Goal: Check status: Check status

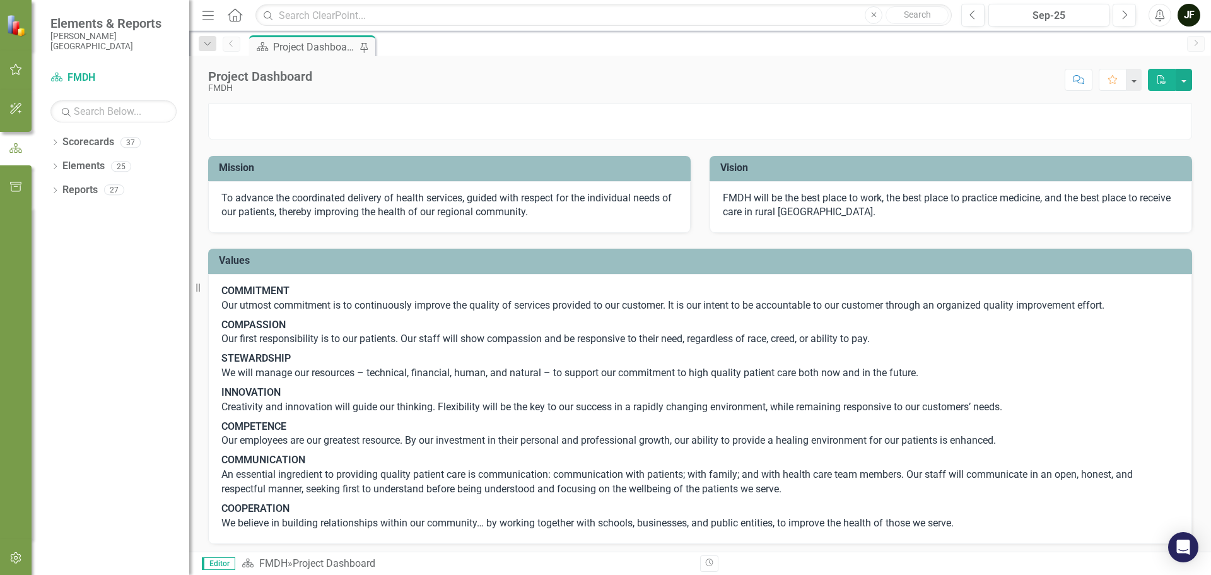
click at [17, 73] on icon "button" at bounding box center [15, 69] width 13 height 10
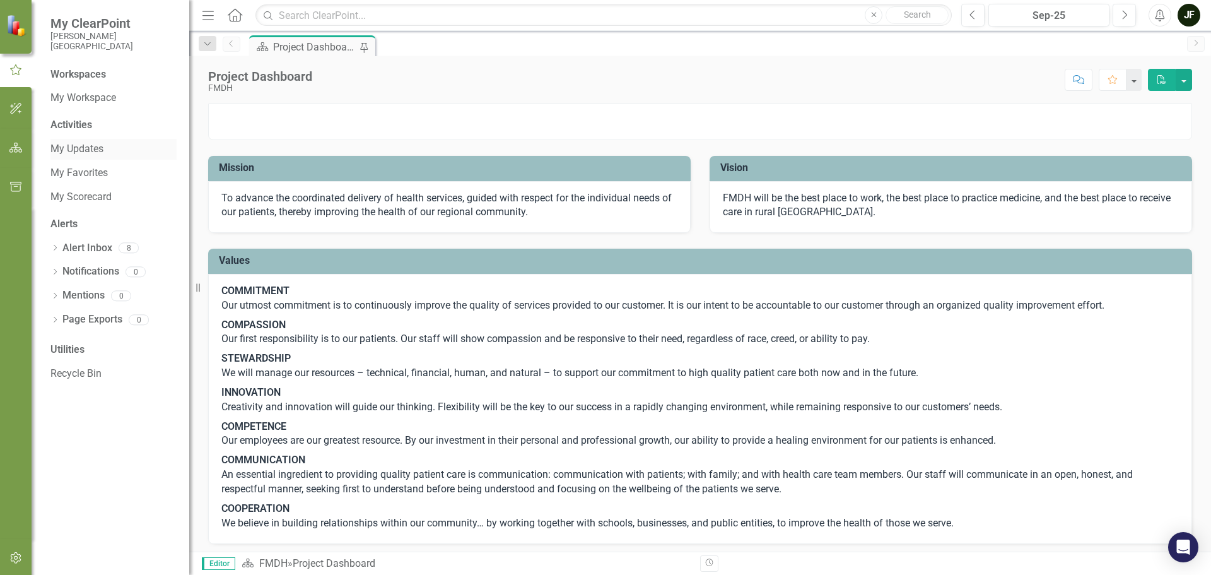
click at [76, 148] on link "My Updates" at bounding box center [113, 149] width 126 height 15
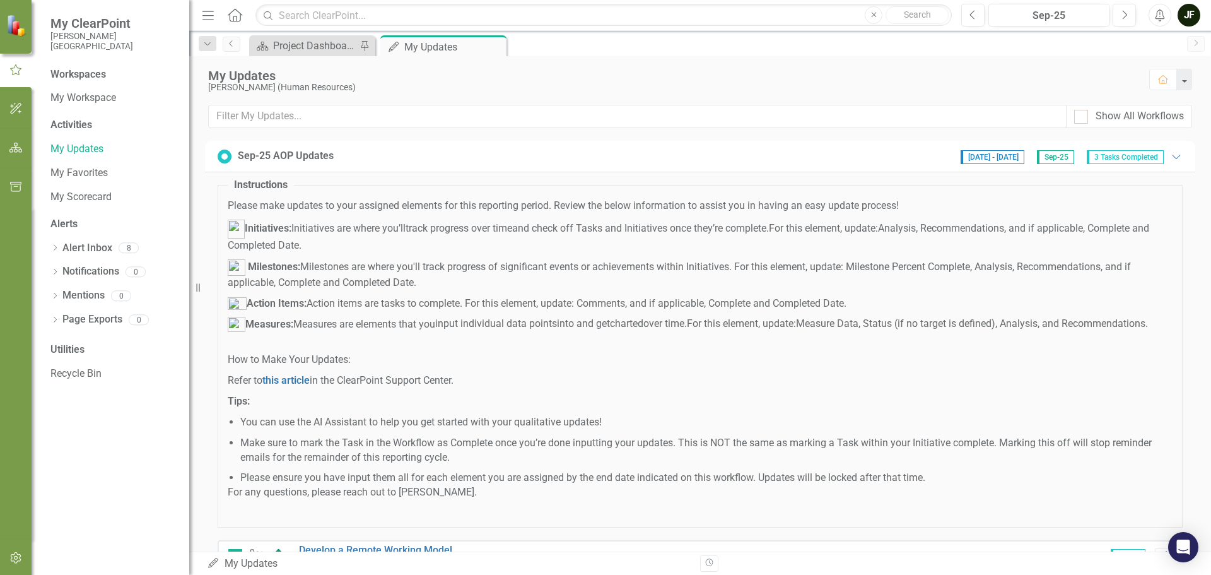
click at [281, 158] on div "Sep-25 AOP Updates" at bounding box center [286, 156] width 96 height 15
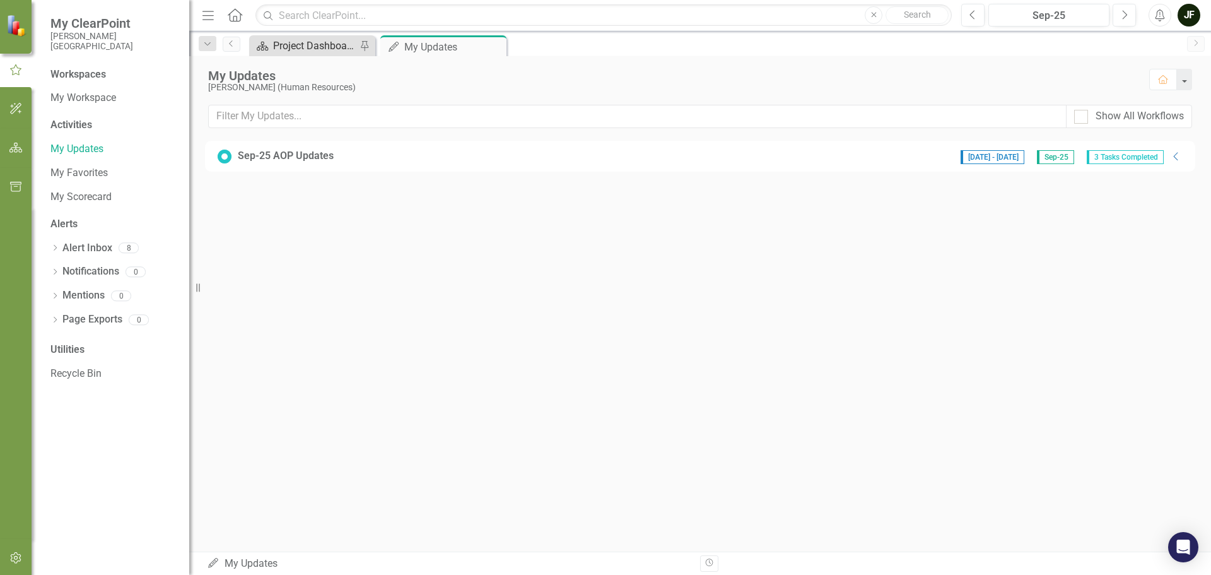
click at [309, 49] on div "Project Dashboard" at bounding box center [314, 46] width 83 height 16
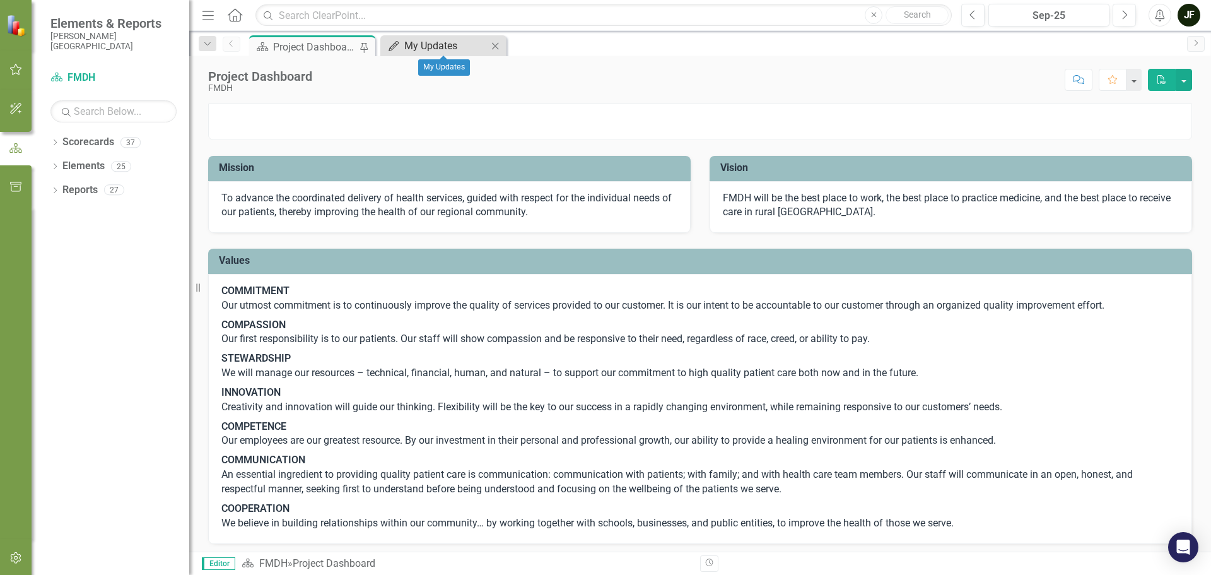
click at [444, 51] on div "My Updates" at bounding box center [445, 46] width 83 height 16
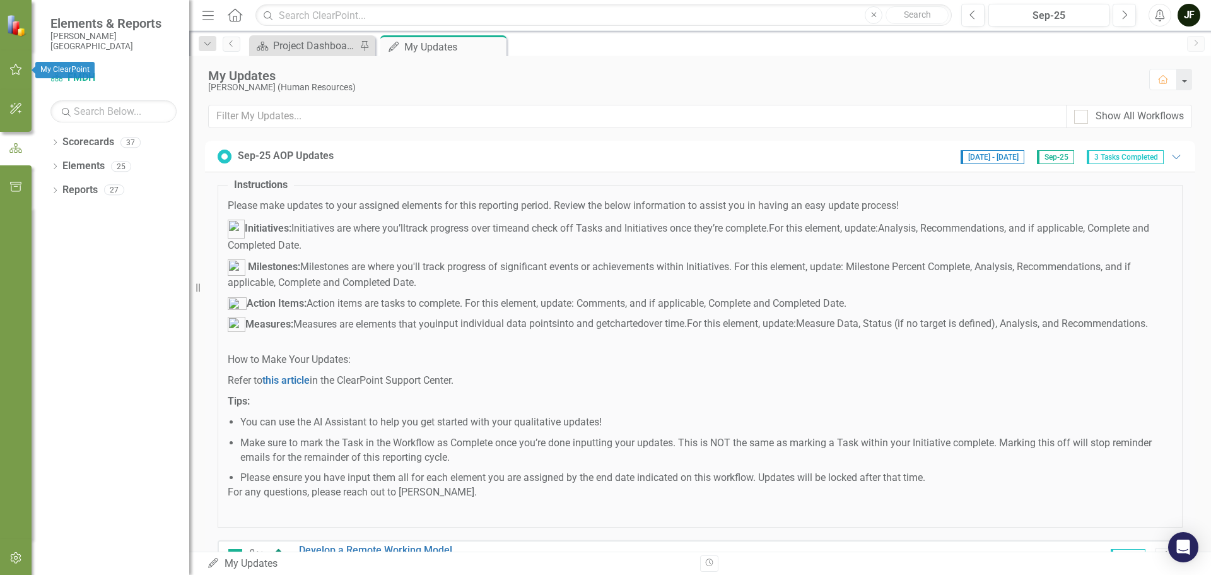
click at [15, 69] on icon "button" at bounding box center [15, 69] width 13 height 10
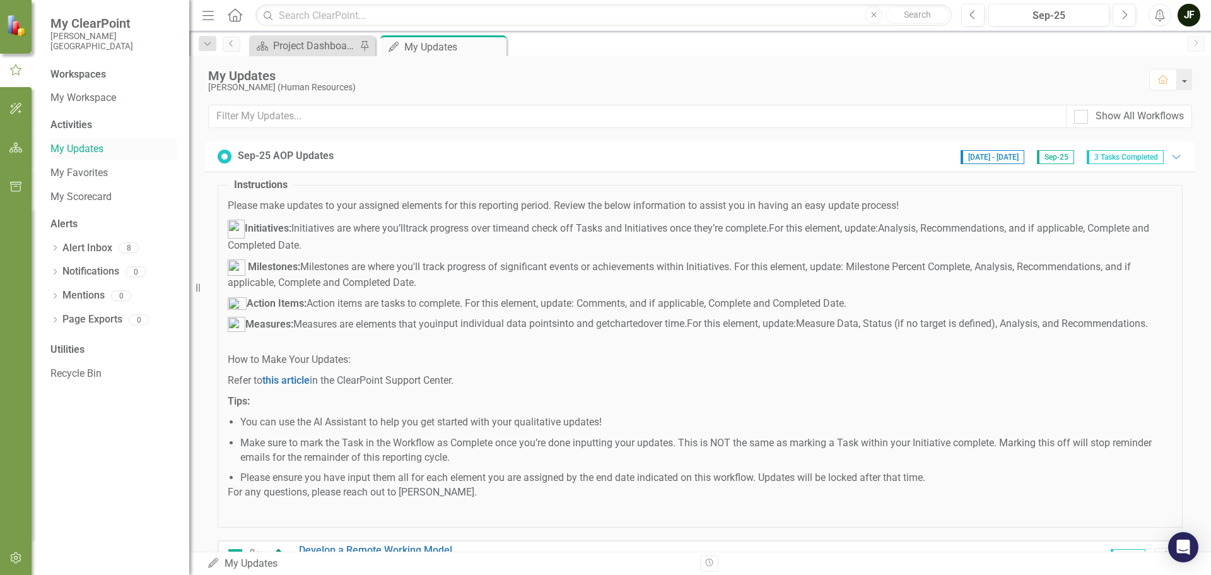
click at [79, 148] on link "My Updates" at bounding box center [113, 149] width 126 height 15
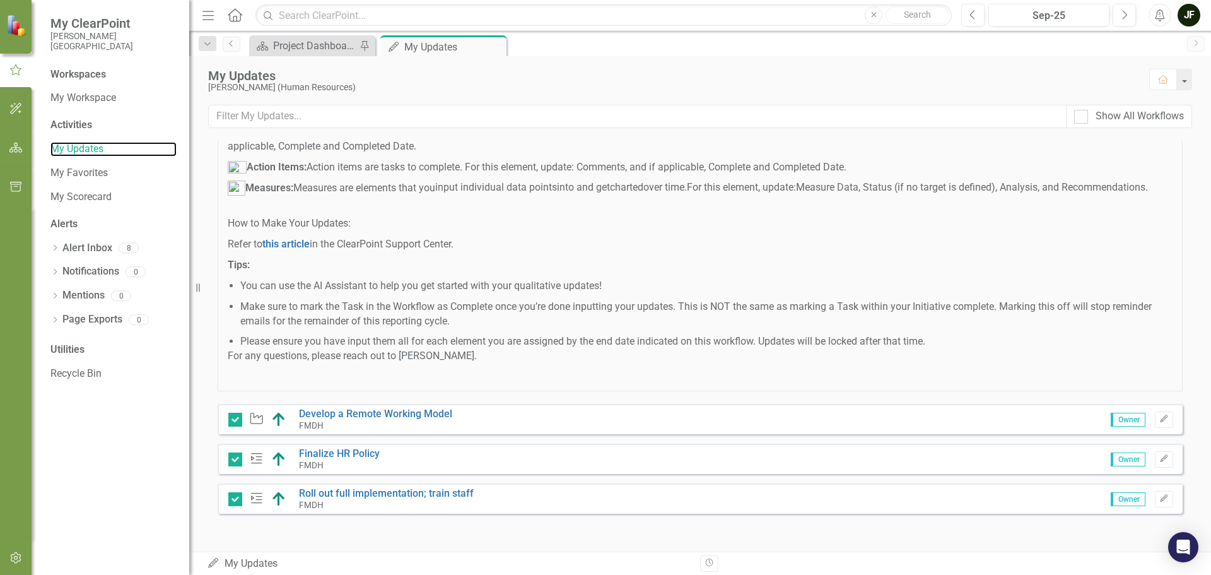
scroll to position [151, 0]
click at [1120, 17] on button "Next" at bounding box center [1124, 15] width 23 height 23
click at [975, 14] on icon "Previous" at bounding box center [973, 14] width 7 height 11
click at [1120, 13] on button "Next" at bounding box center [1124, 15] width 23 height 23
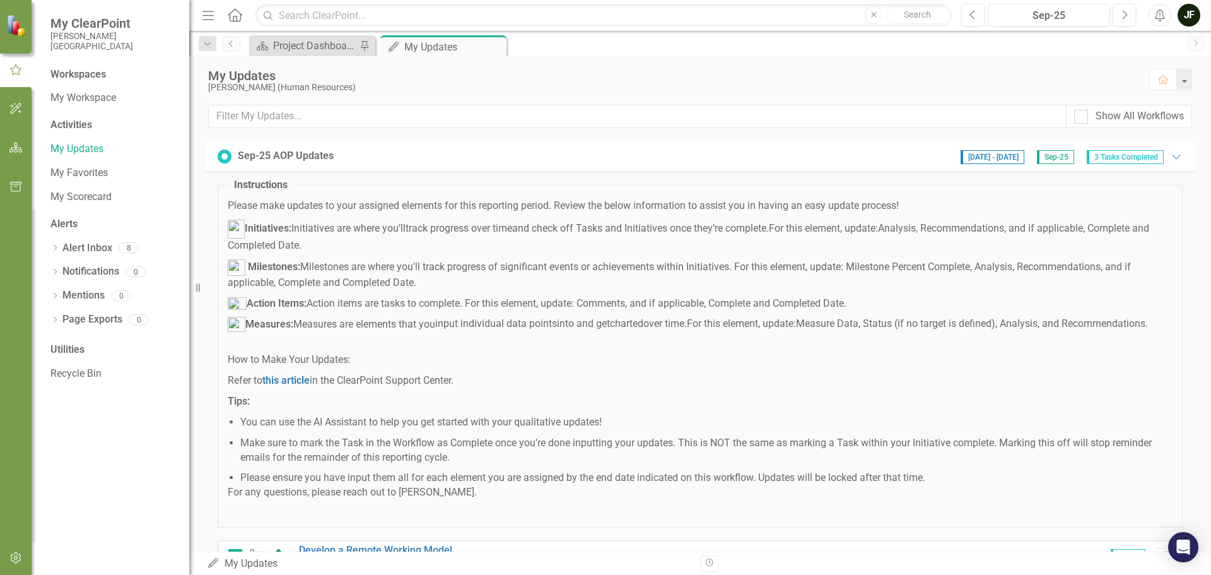
click at [301, 157] on div "Sep-25 AOP Updates" at bounding box center [286, 156] width 96 height 15
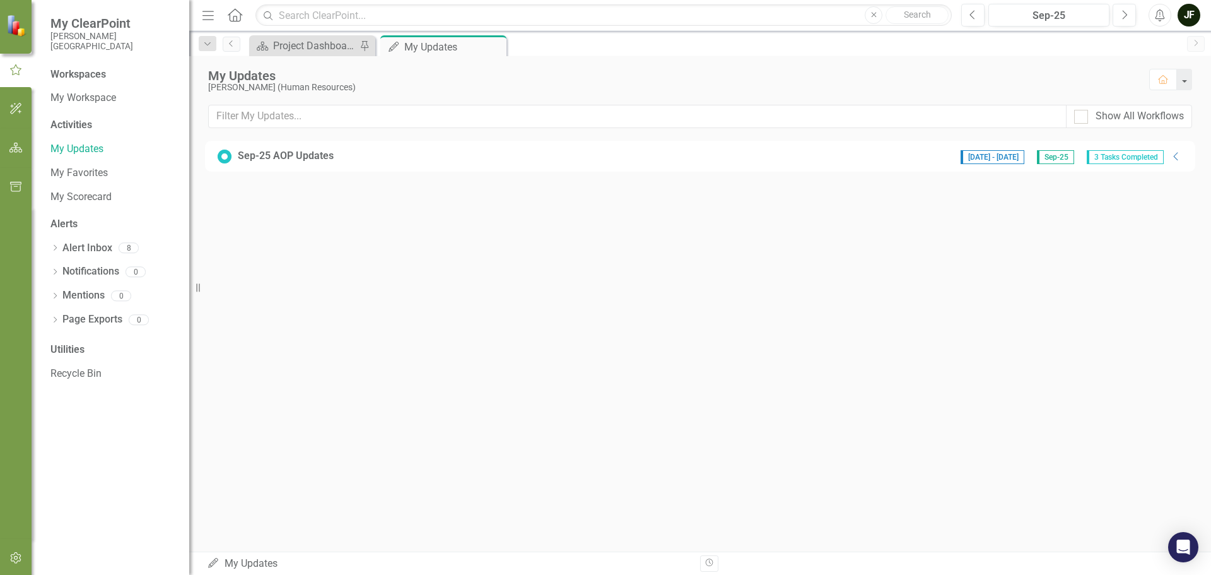
click at [301, 157] on div "Sep-25 AOP Updates" at bounding box center [286, 156] width 96 height 15
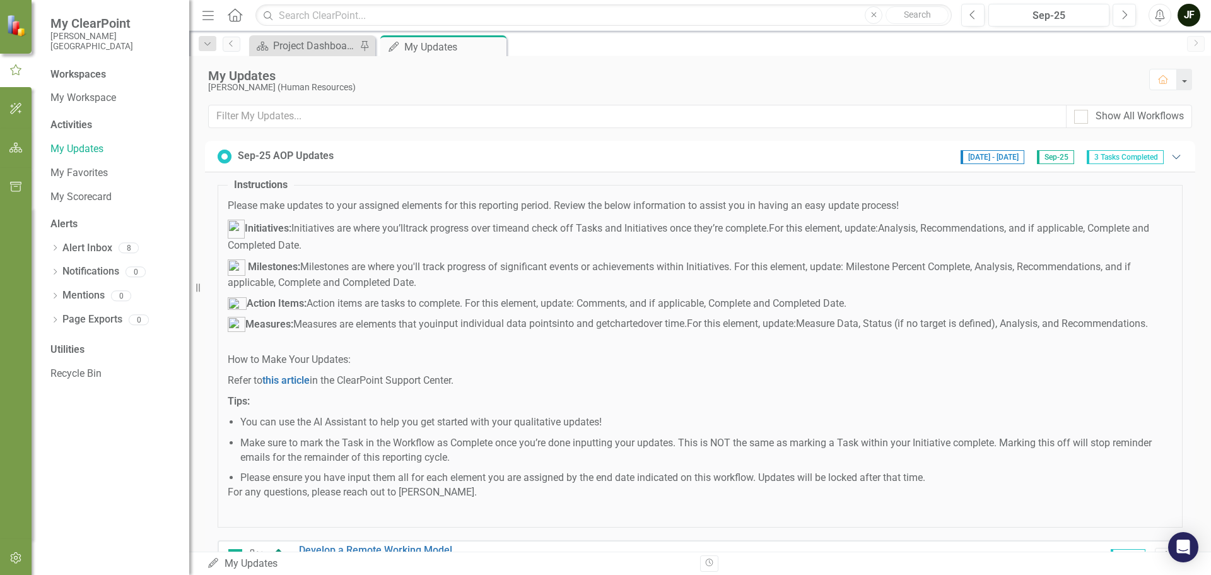
click at [1170, 158] on icon "Expanded" at bounding box center [1176, 156] width 13 height 10
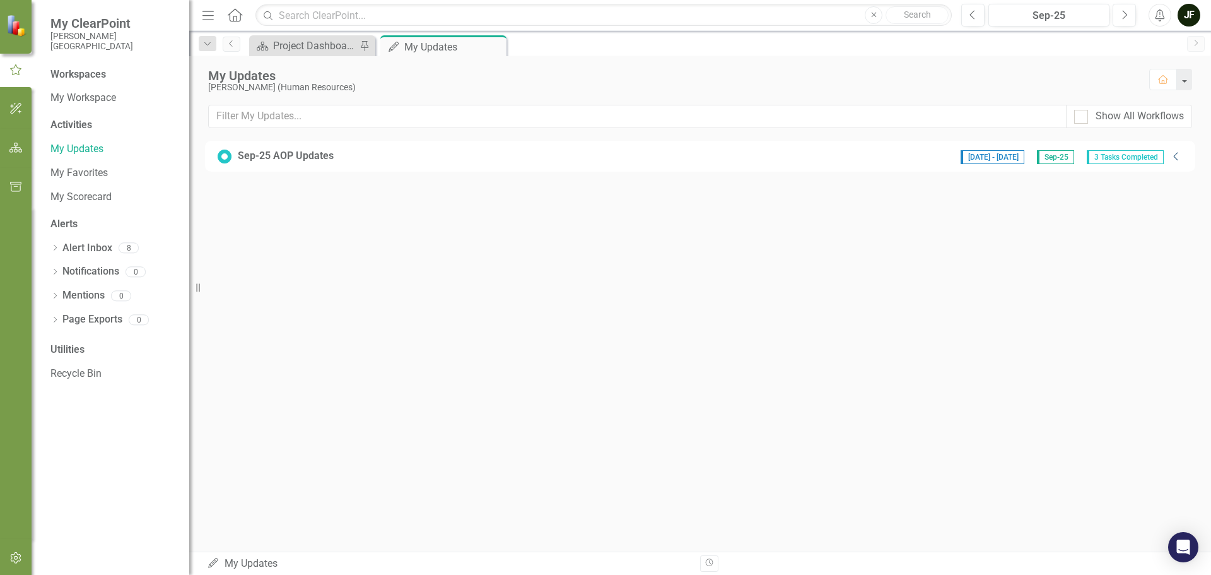
click at [1171, 156] on icon "Collapse" at bounding box center [1176, 156] width 13 height 10
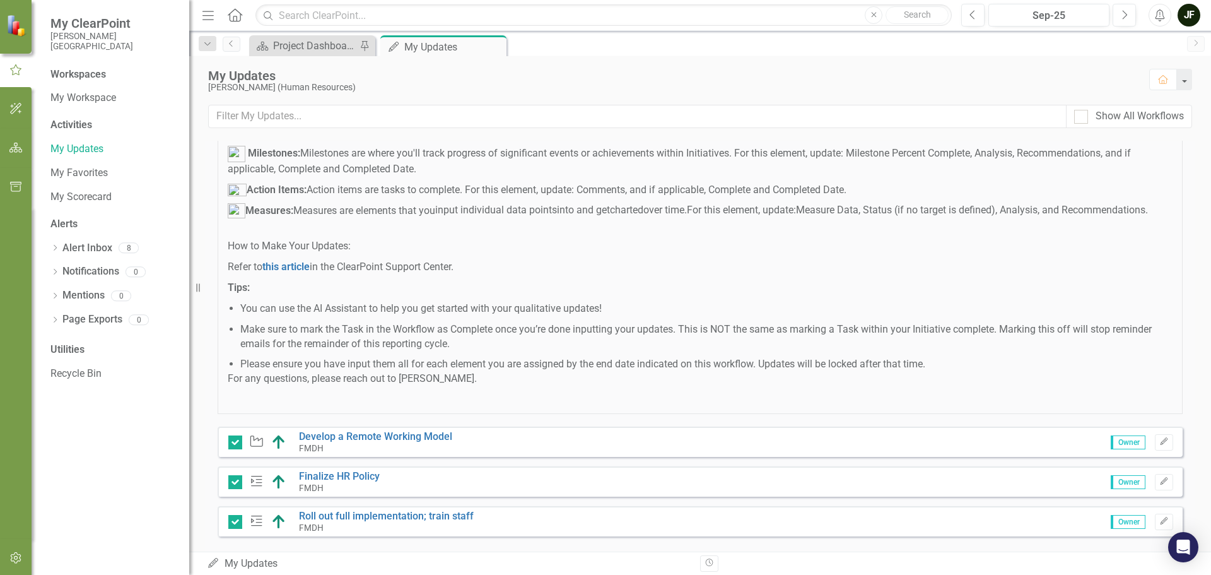
scroll to position [151, 0]
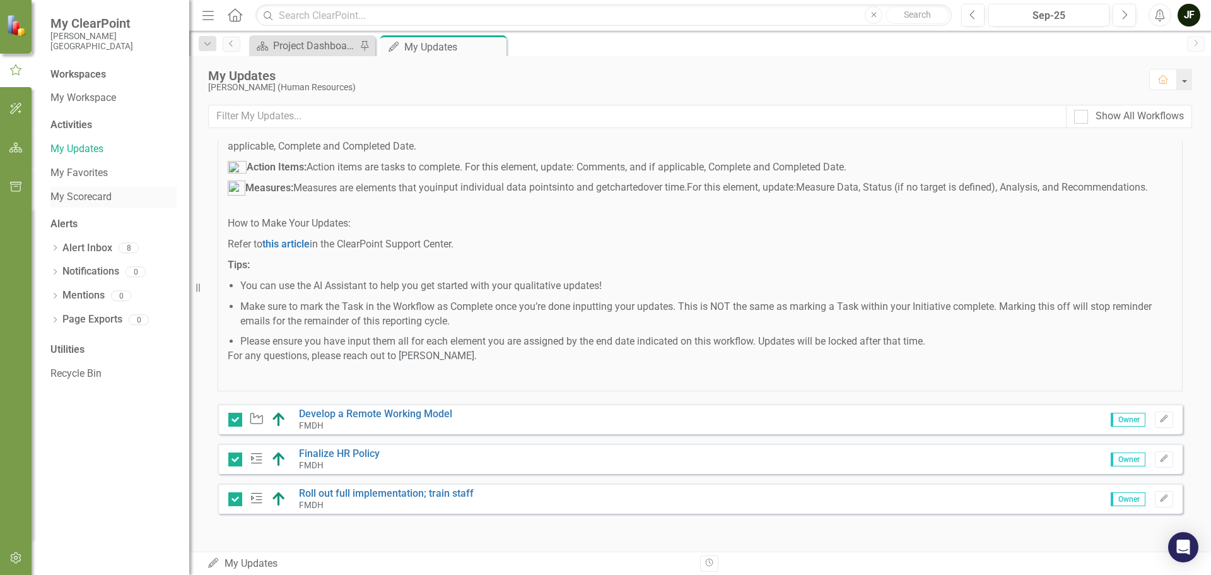
click at [69, 198] on link "My Scorecard" at bounding box center [113, 197] width 126 height 15
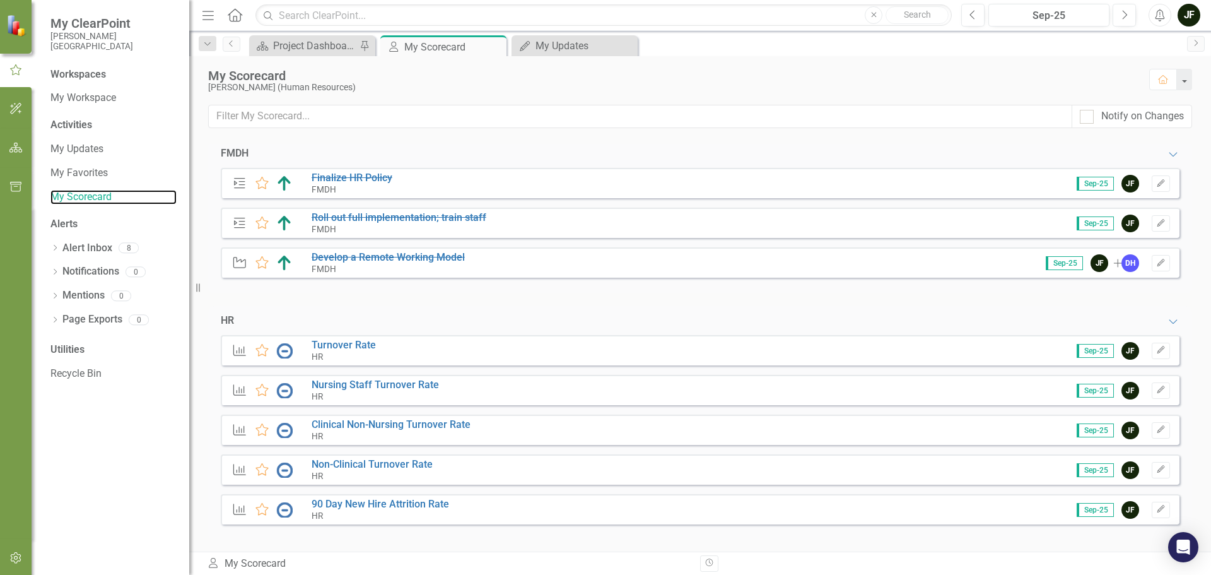
scroll to position [6, 0]
click at [242, 351] on icon at bounding box center [239, 348] width 13 height 11
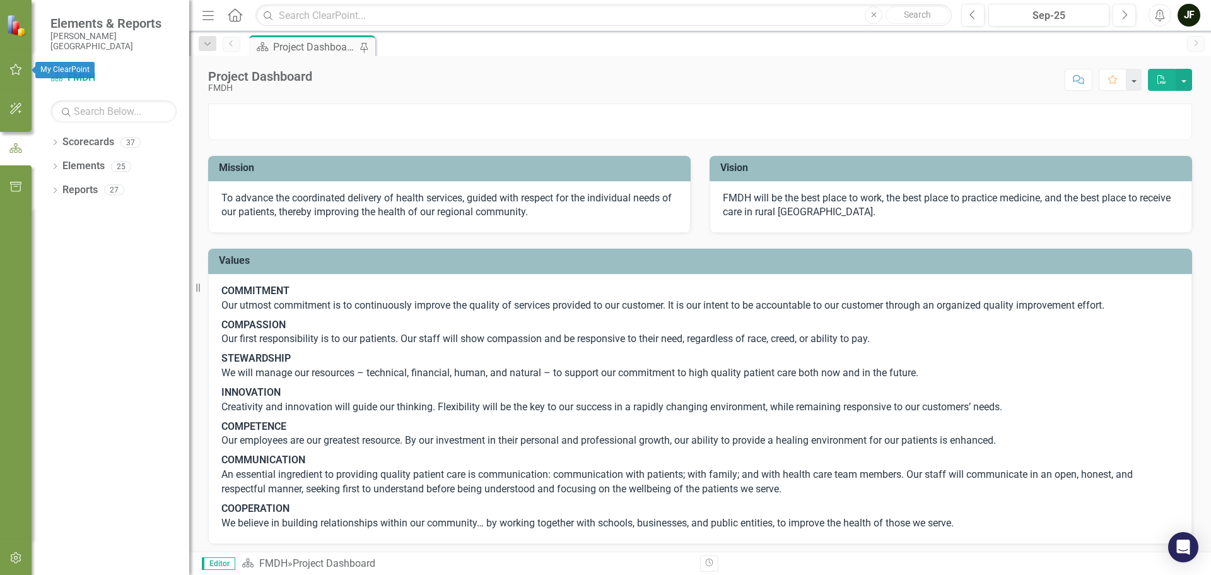
click at [17, 70] on icon "button" at bounding box center [15, 69] width 13 height 10
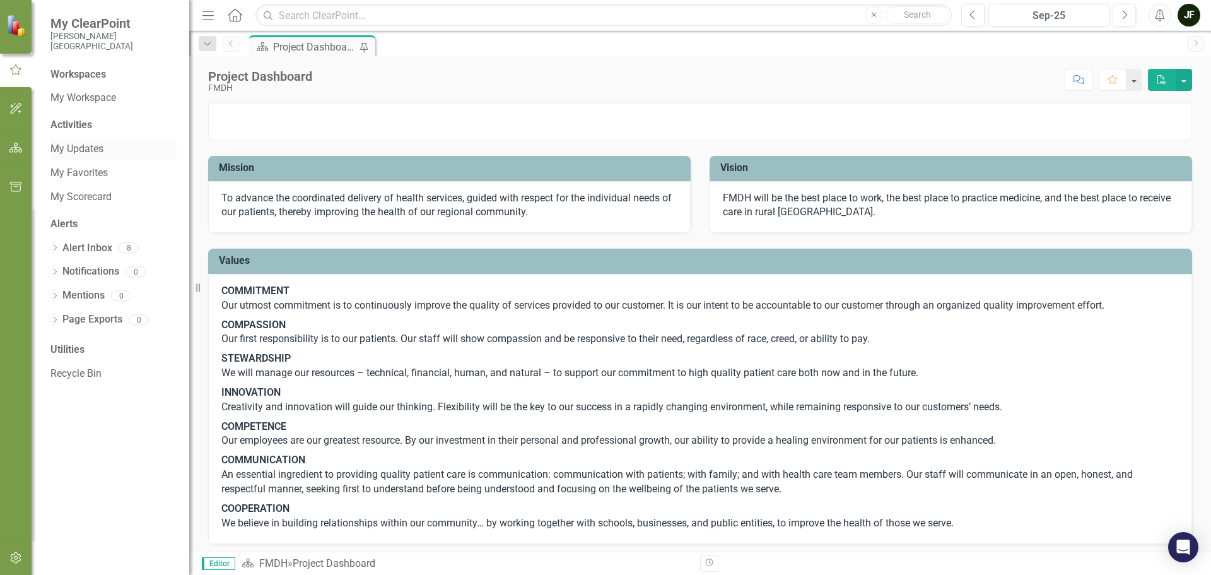
click at [74, 151] on link "My Updates" at bounding box center [113, 149] width 126 height 15
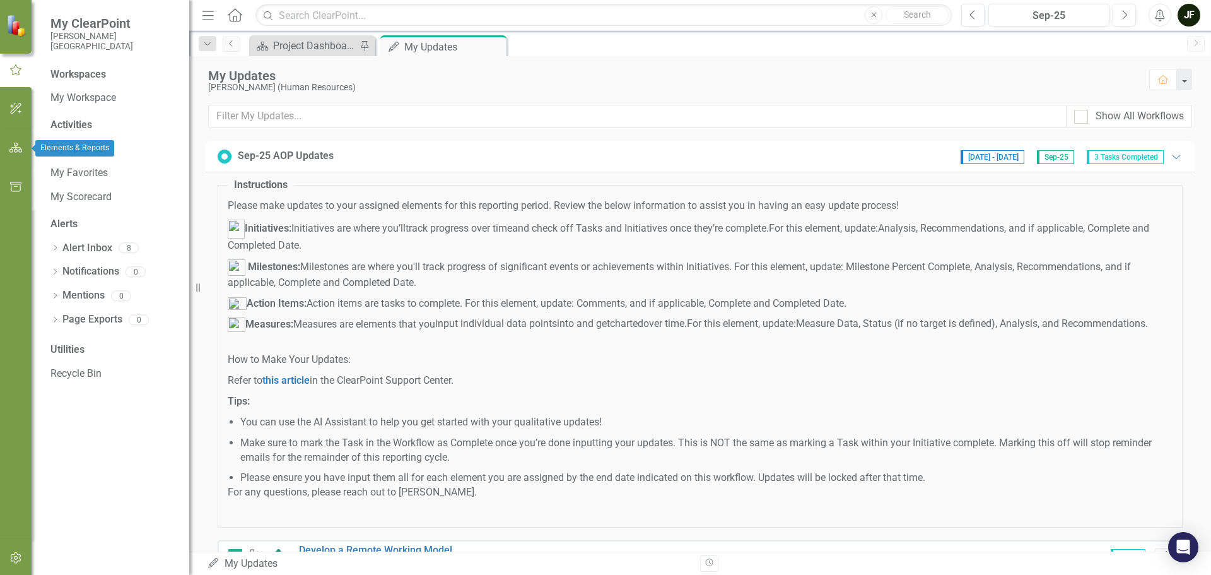
click at [20, 145] on icon "button" at bounding box center [15, 148] width 13 height 10
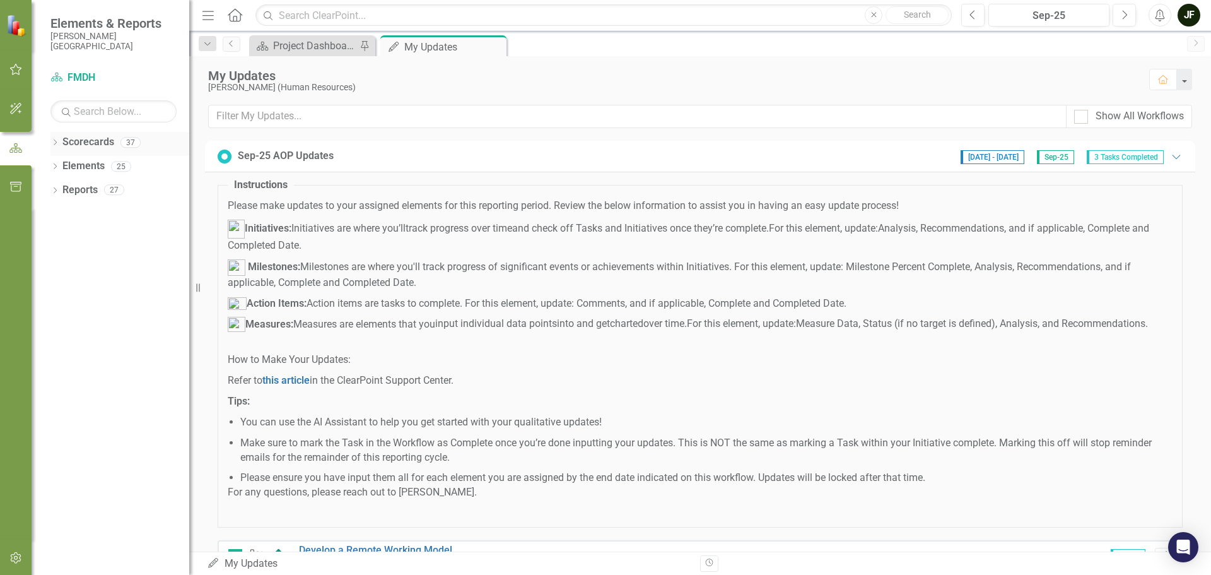
click at [54, 139] on div "Dropdown" at bounding box center [54, 144] width 9 height 11
click at [66, 165] on icon "Dropdown" at bounding box center [61, 166] width 9 height 8
click at [74, 234] on icon "Dropdown" at bounding box center [73, 237] width 9 height 8
click at [102, 284] on link "HR" at bounding box center [142, 285] width 95 height 15
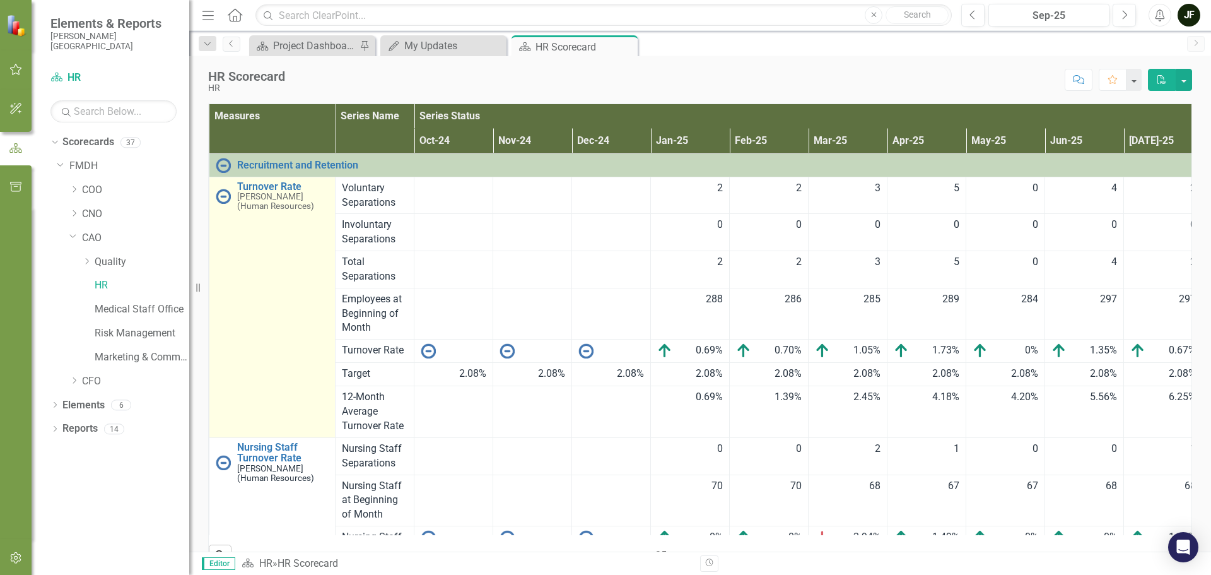
click at [220, 196] on img at bounding box center [223, 196] width 15 height 15
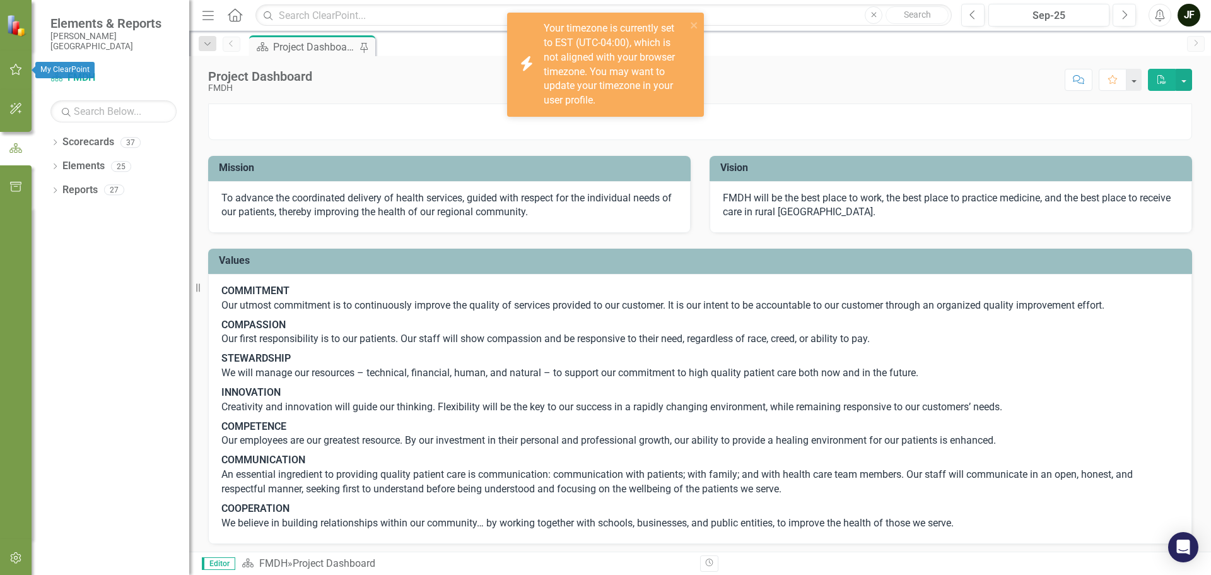
click at [15, 68] on icon "button" at bounding box center [15, 69] width 13 height 10
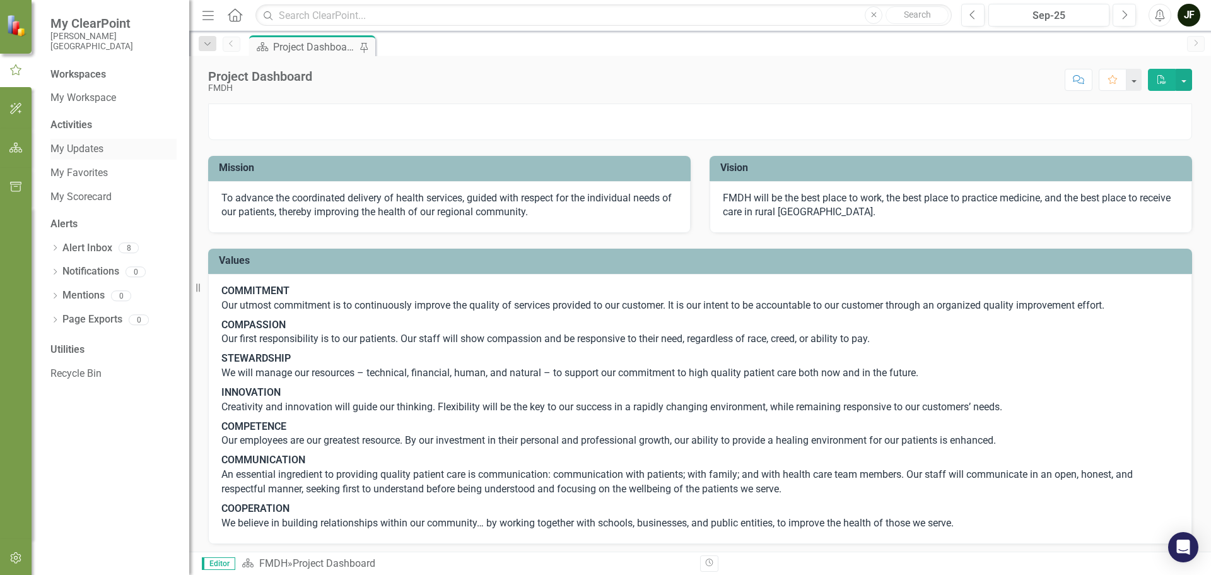
click at [86, 148] on link "My Updates" at bounding box center [113, 149] width 126 height 15
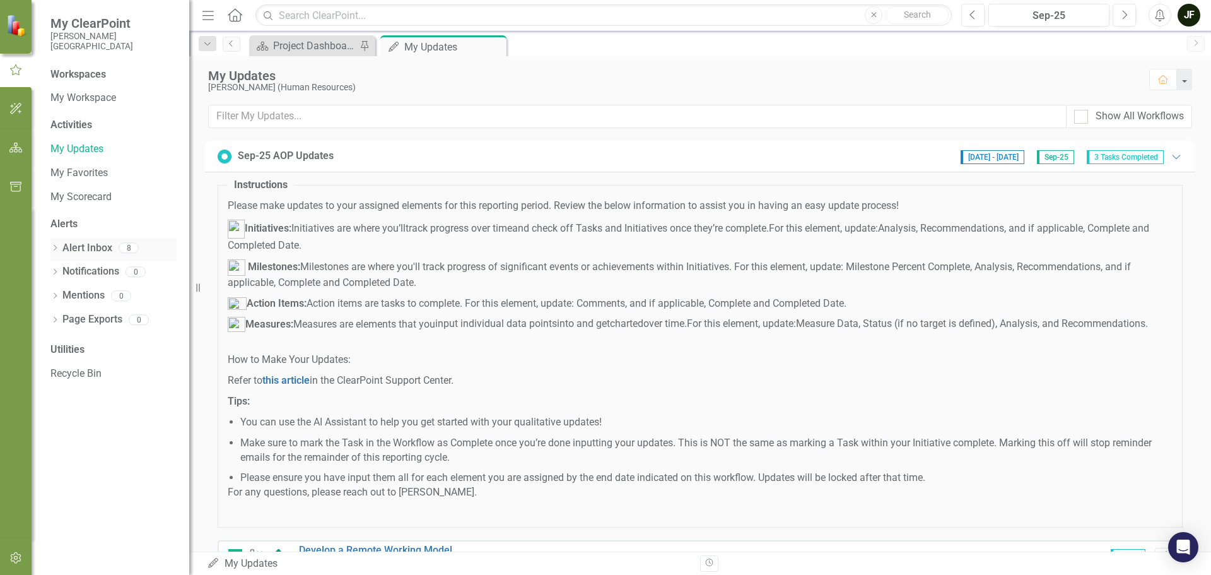
click at [59, 247] on icon "Dropdown" at bounding box center [54, 248] width 9 height 7
click at [85, 294] on div "Notification Sep-25 AOP Updates Reminder" at bounding box center [117, 292] width 120 height 23
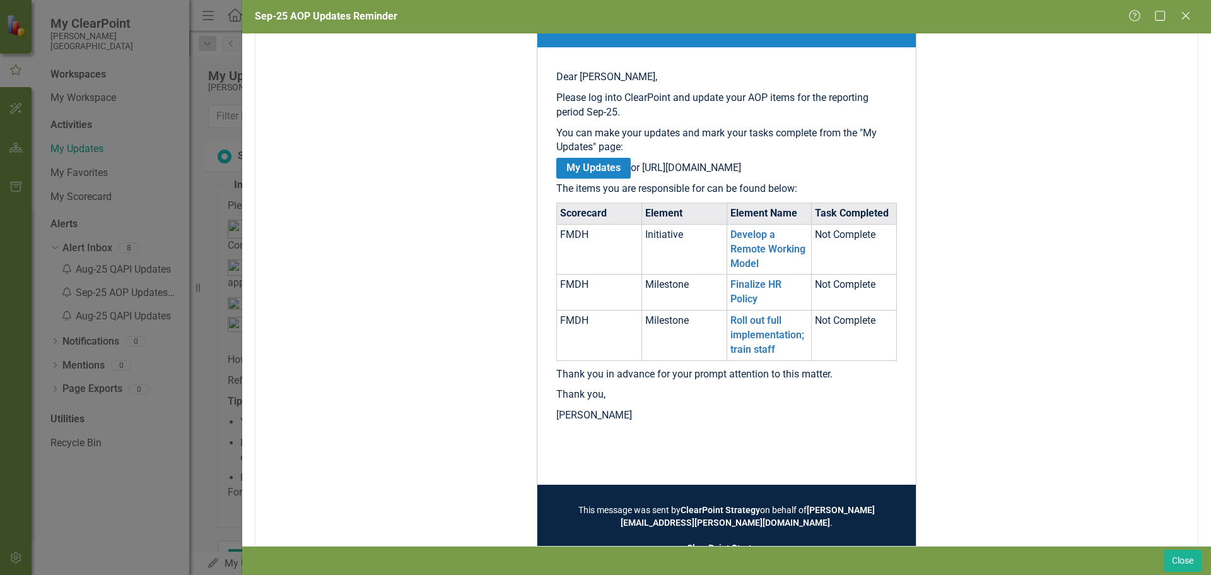
scroll to position [252, 0]
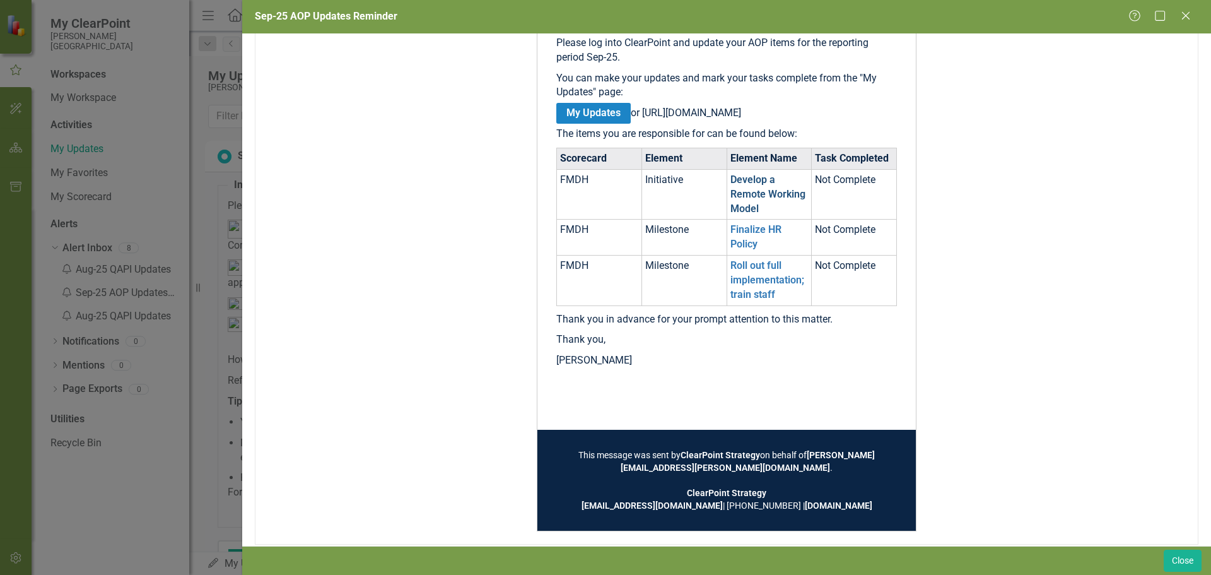
click at [749, 209] on link "Develop a Remote Working Model" at bounding box center [767, 193] width 75 height 41
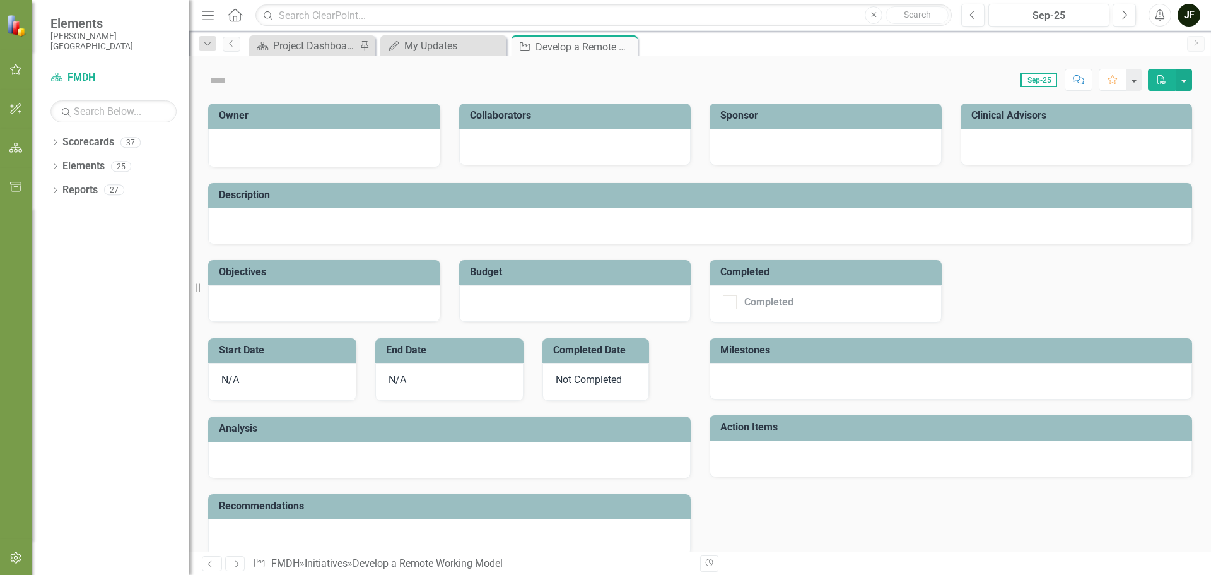
checkbox input "true"
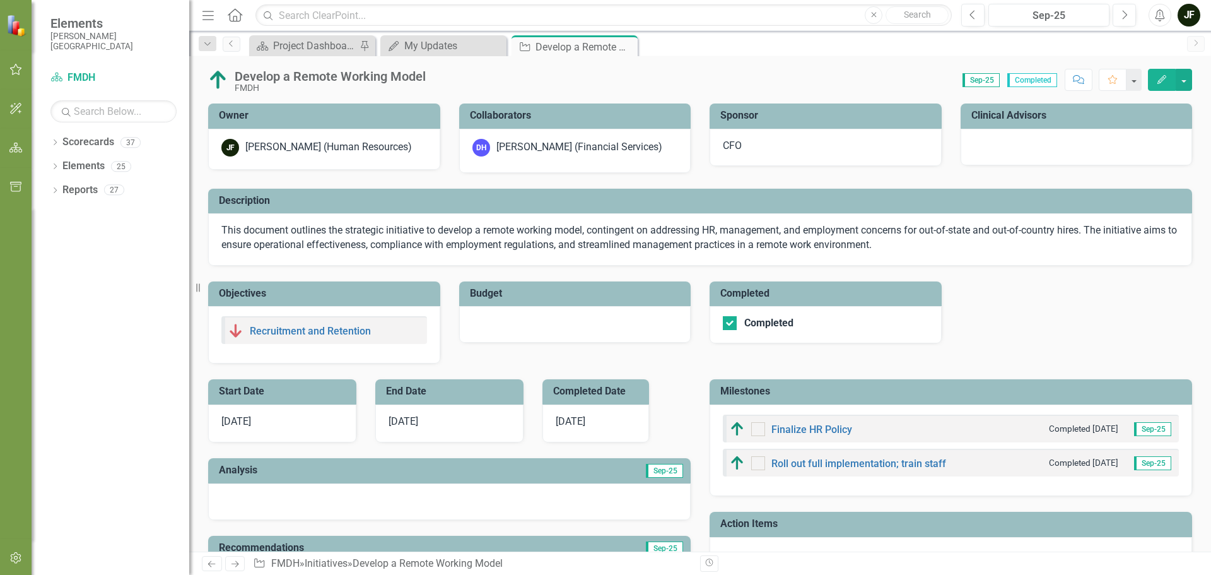
checkbox input "true"
click at [624, 45] on icon "Close" at bounding box center [625, 47] width 13 height 10
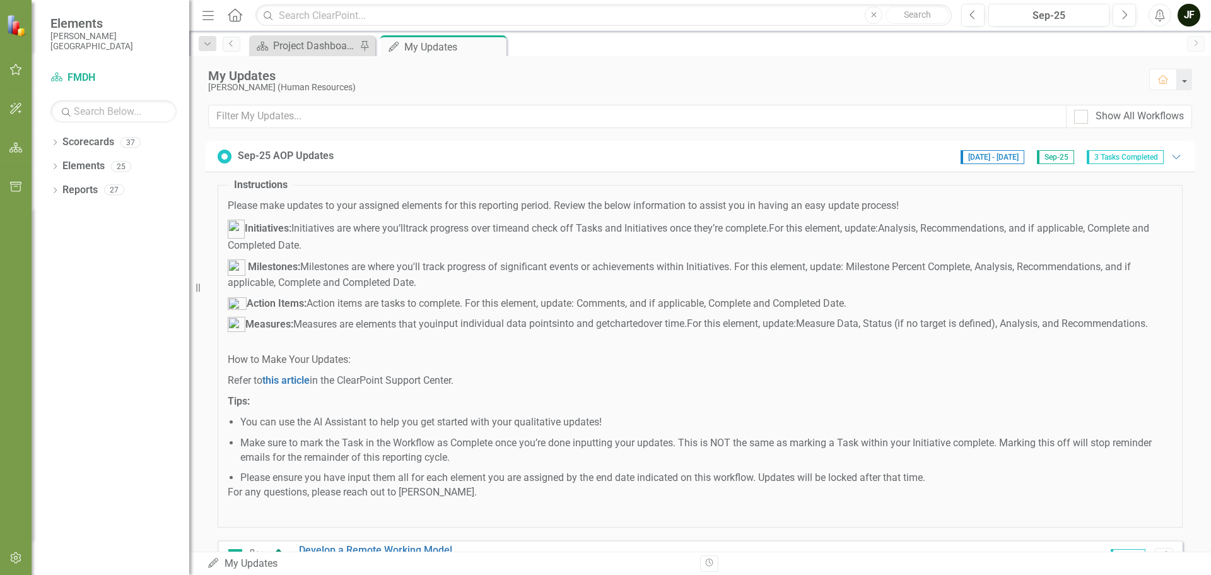
click at [226, 155] on icon at bounding box center [225, 157] width 14 height 14
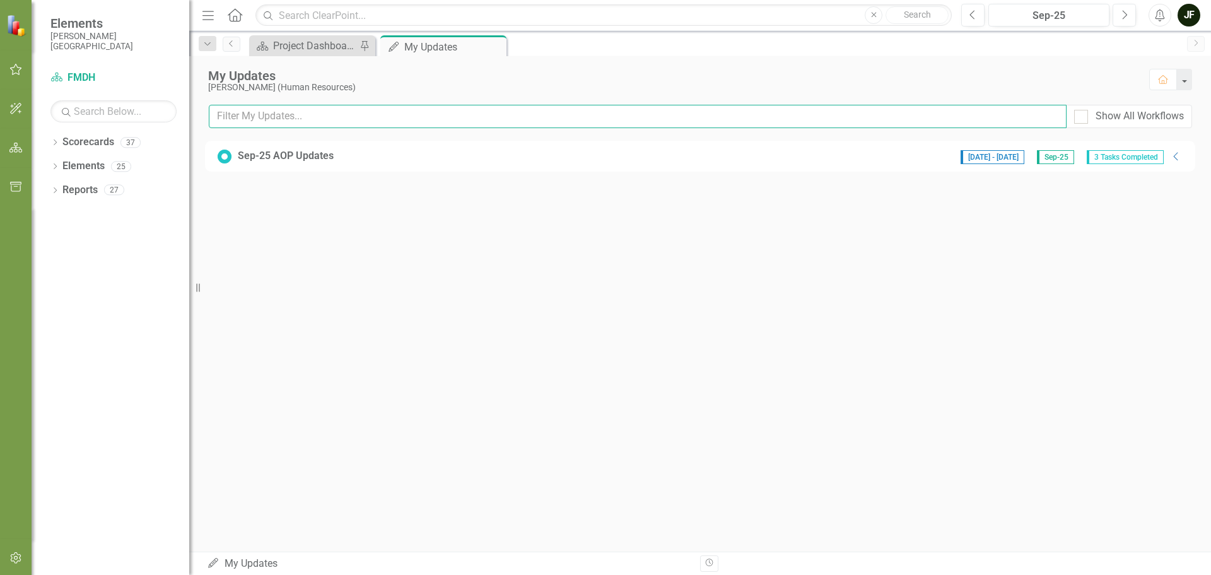
click at [274, 115] on input "text" at bounding box center [638, 116] width 858 height 23
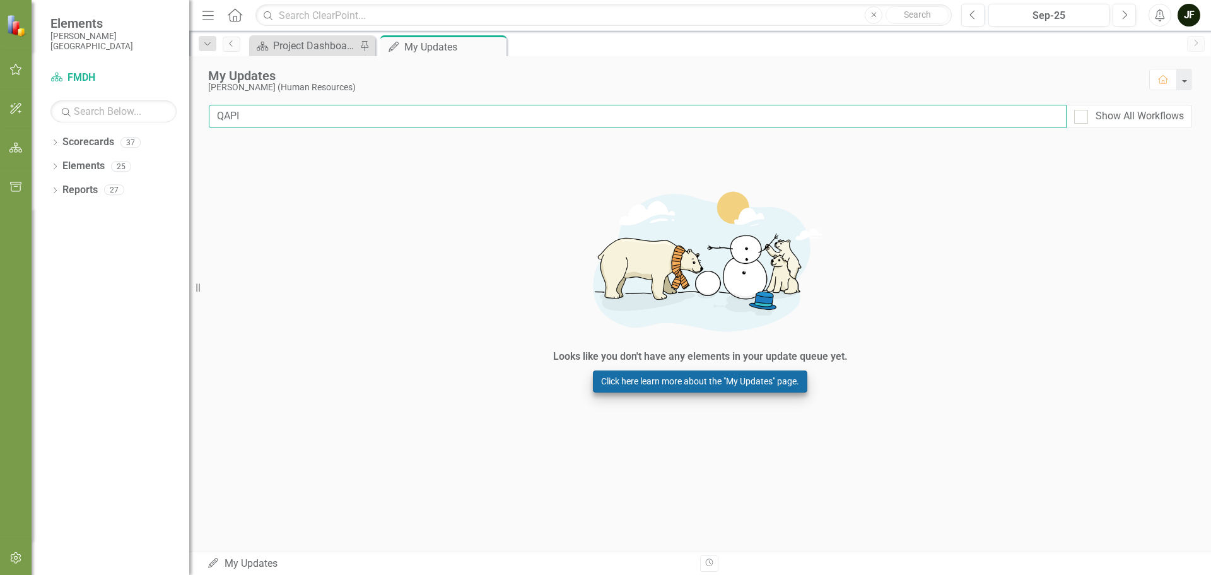
type input "QAPI"
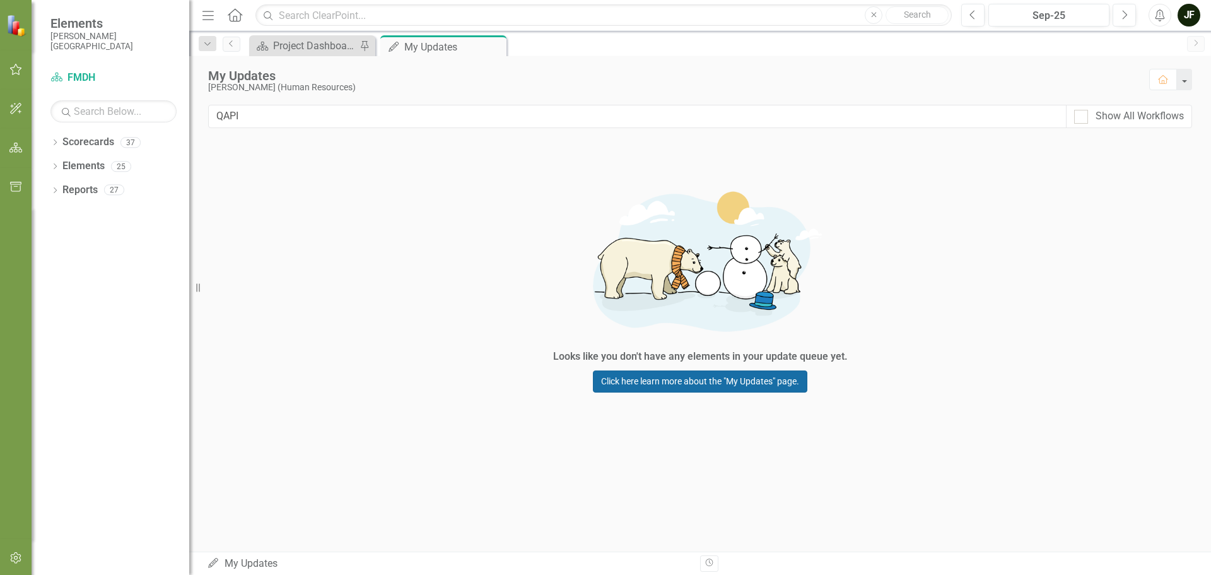
click at [746, 383] on link "Click here learn more about the "My Updates" page." at bounding box center [700, 381] width 214 height 22
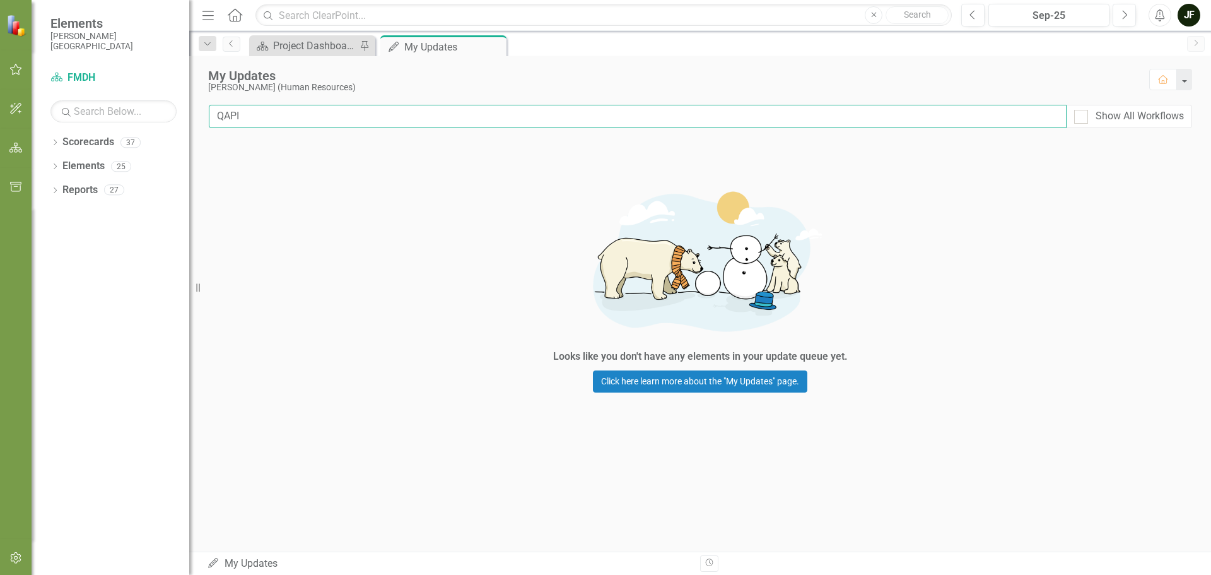
drag, startPoint x: 276, startPoint y: 108, endPoint x: 201, endPoint y: 118, distance: 75.7
click at [201, 118] on div "QAPI Show All Workflows" at bounding box center [700, 121] width 1022 height 33
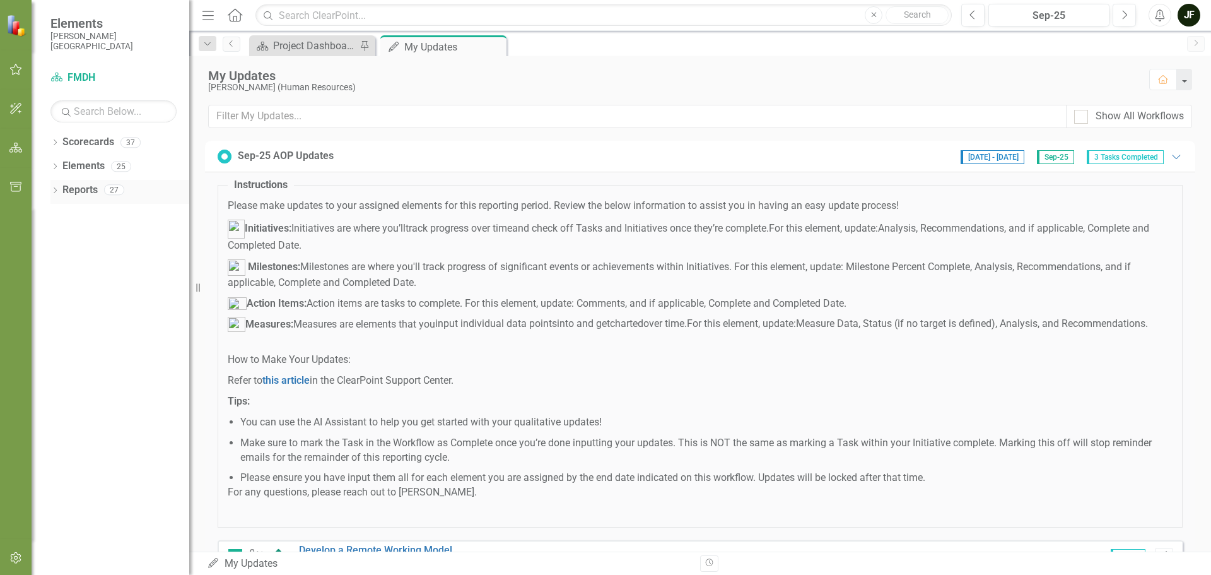
click at [52, 187] on div "Dropdown" at bounding box center [54, 191] width 9 height 11
click at [54, 165] on icon "Dropdown" at bounding box center [54, 167] width 9 height 7
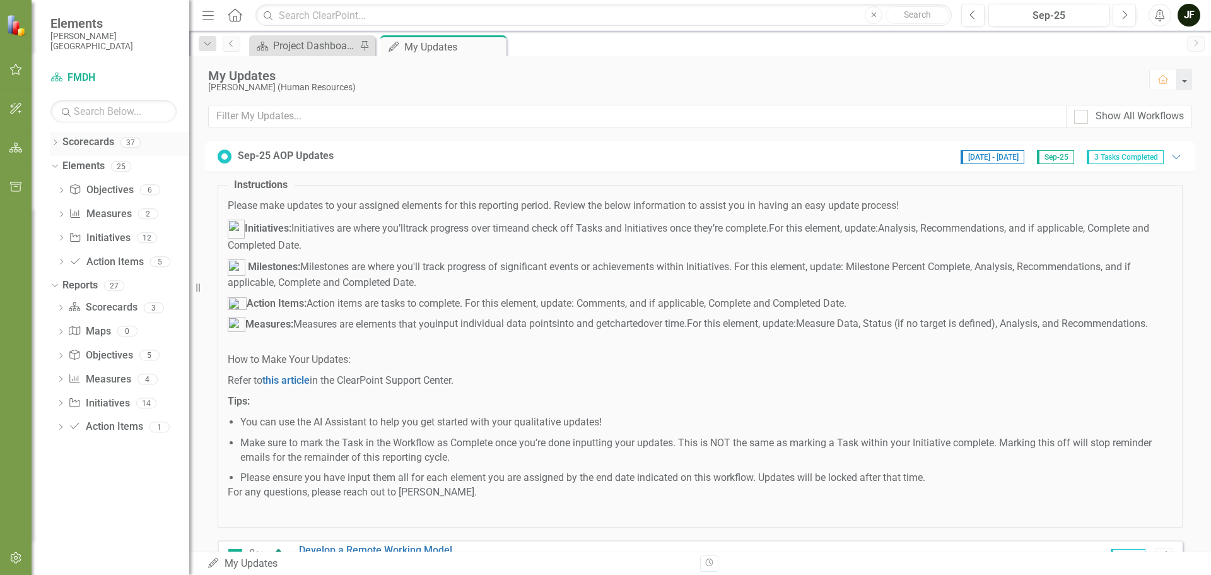
click at [56, 144] on icon "Dropdown" at bounding box center [54, 143] width 9 height 7
click at [497, 45] on icon "Close" at bounding box center [494, 47] width 13 height 10
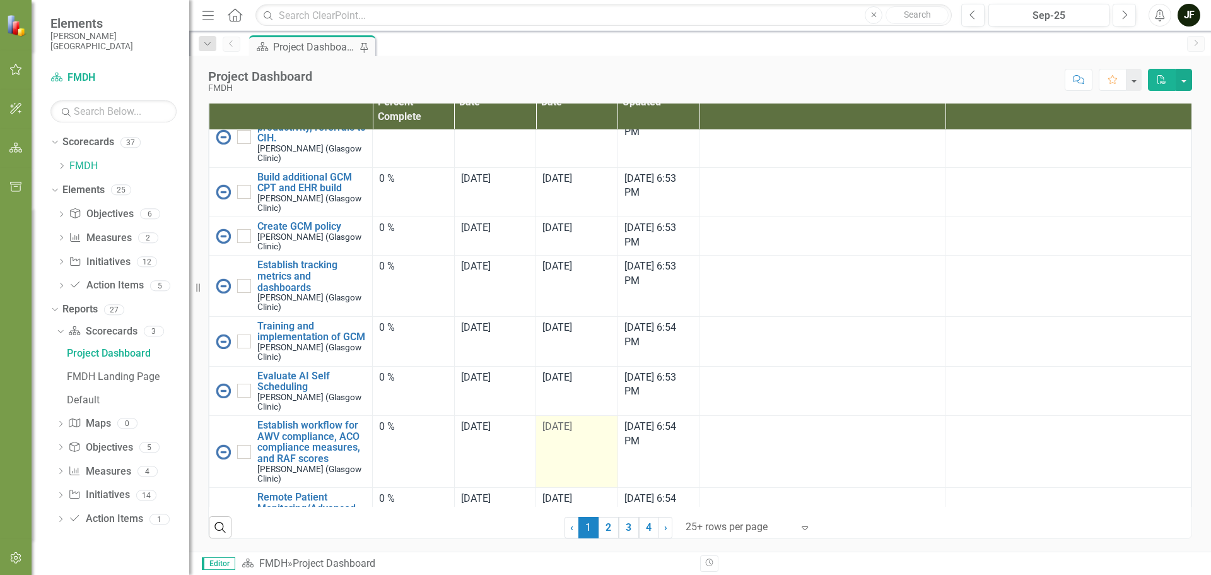
scroll to position [568, 0]
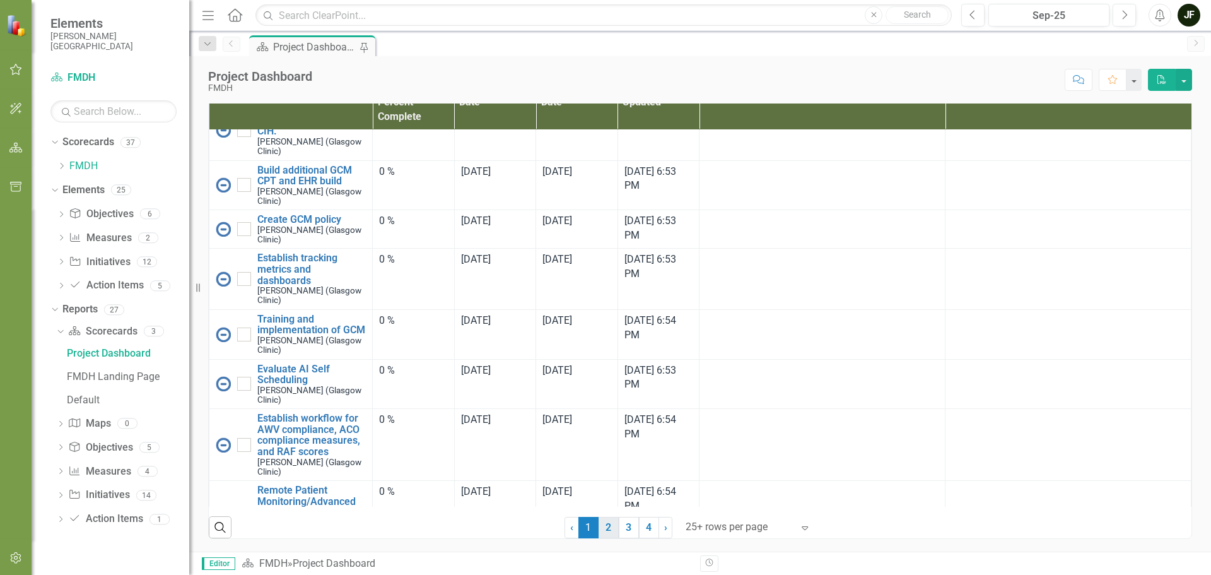
click at [601, 531] on link "2" at bounding box center [609, 527] width 20 height 21
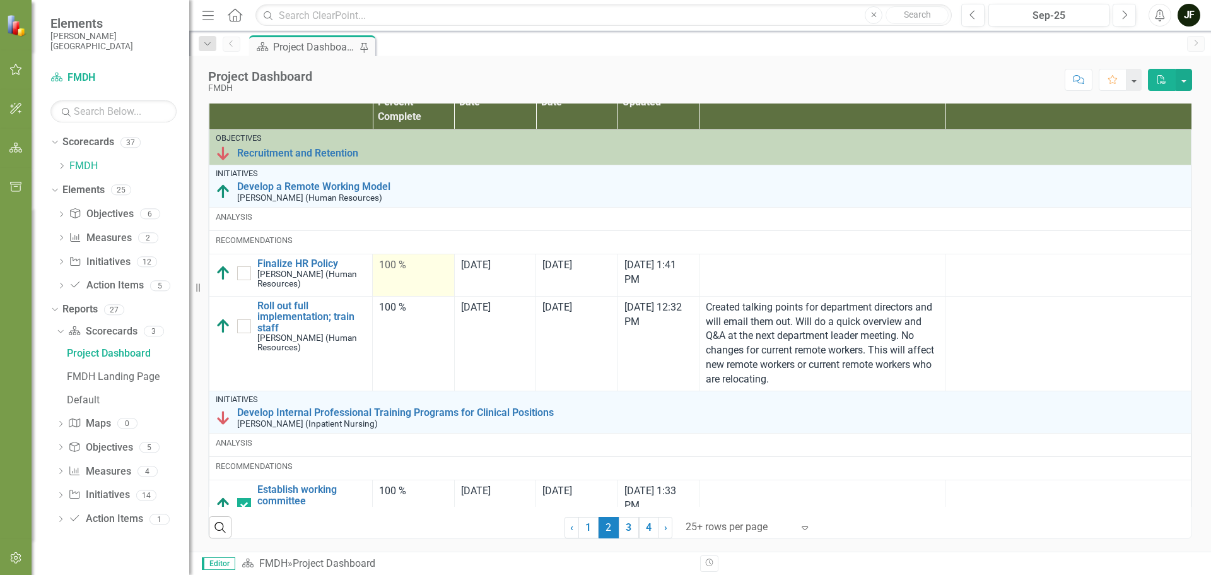
checkbox input "true"
checkbox input "false"
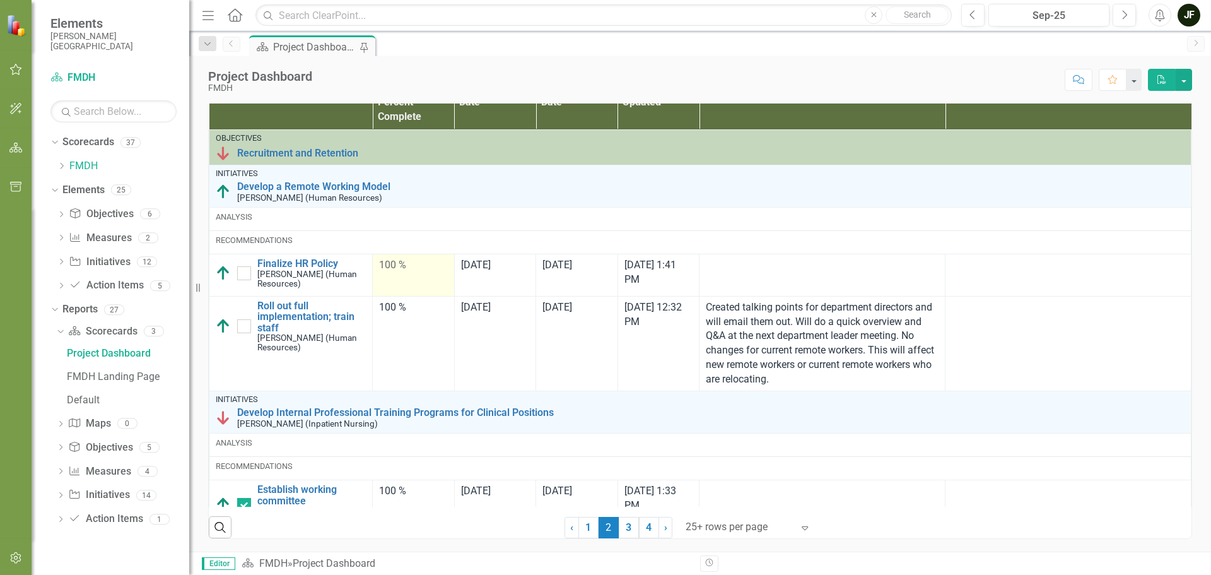
checkbox input "false"
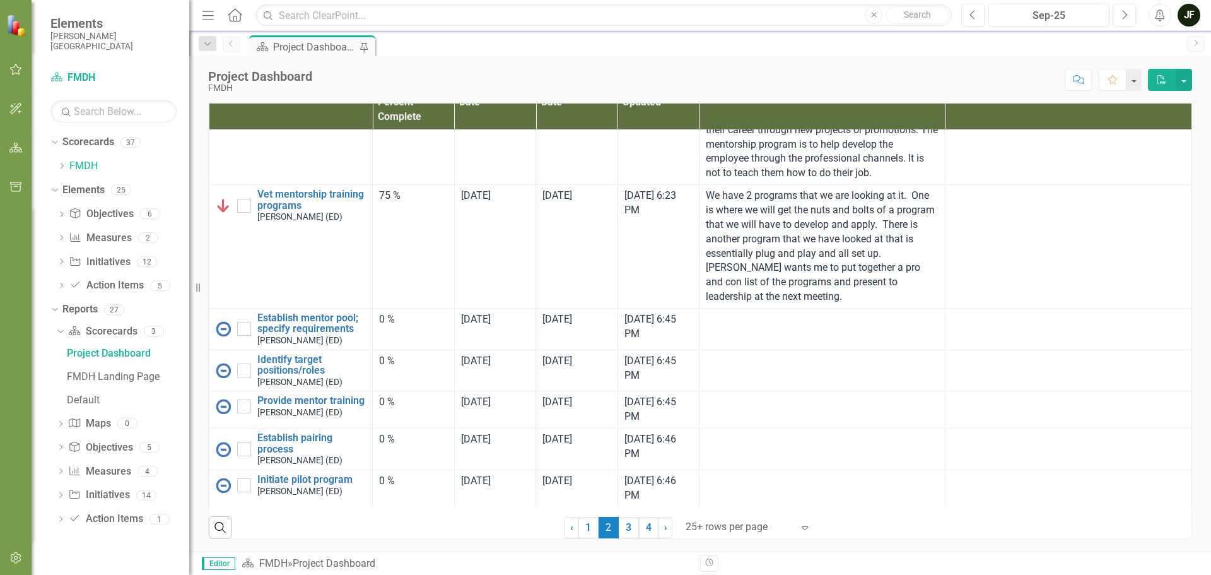
scroll to position [2712, 0]
